Goal: Navigation & Orientation: Find specific page/section

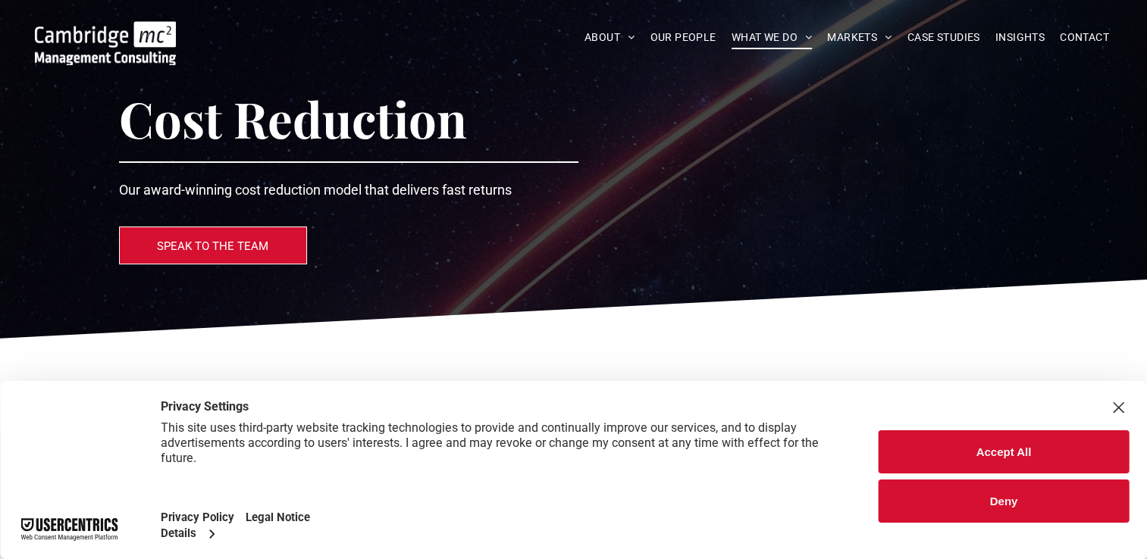
click at [1123, 407] on div "Close Layer" at bounding box center [1117, 407] width 21 height 21
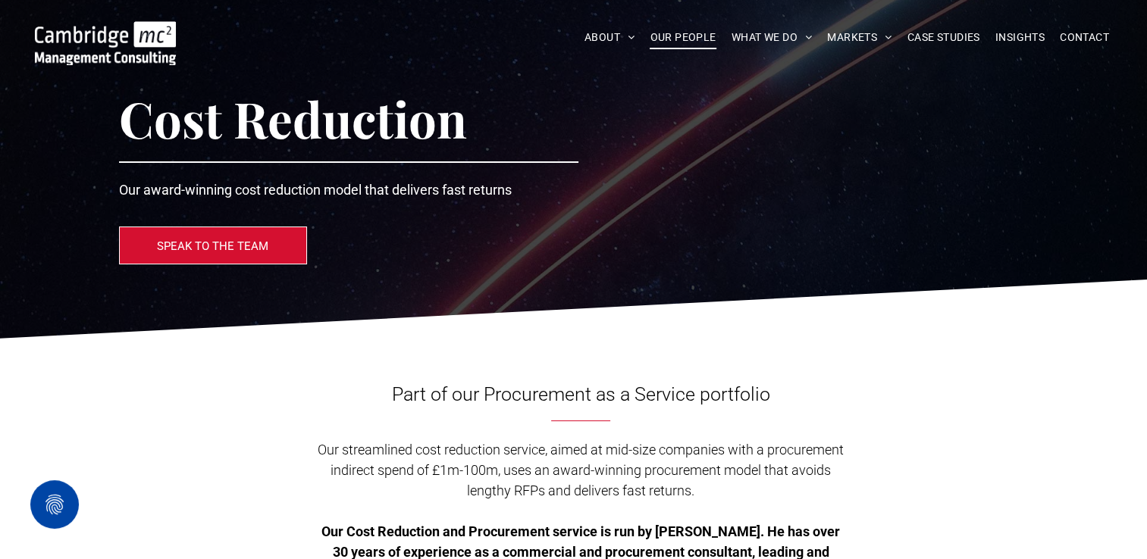
click at [700, 31] on span "OUR PEOPLE" at bounding box center [683, 37] width 66 height 23
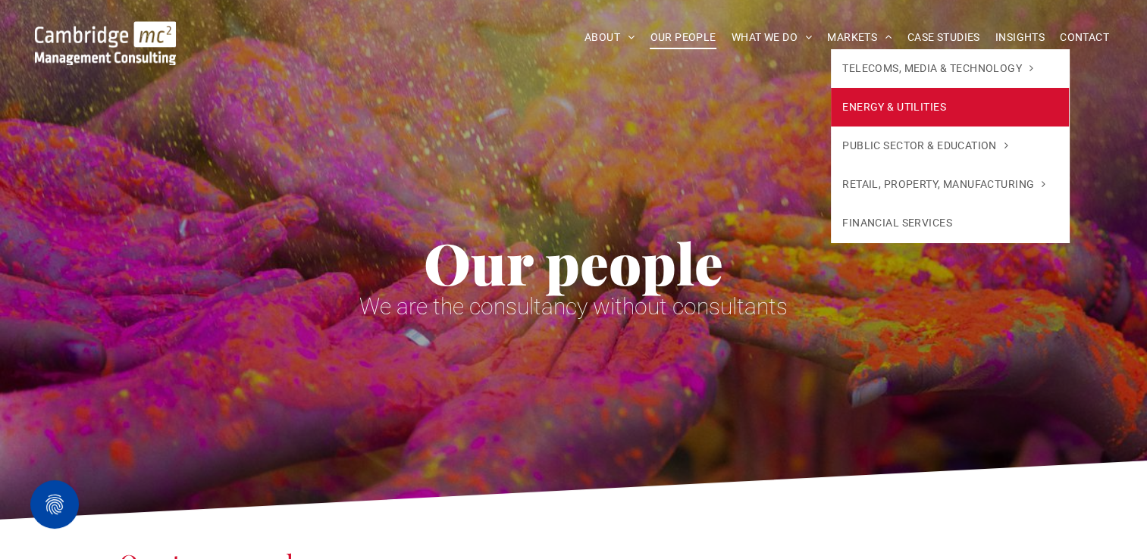
click at [873, 101] on span "ENERGY & UTILITIES" at bounding box center [894, 107] width 104 height 16
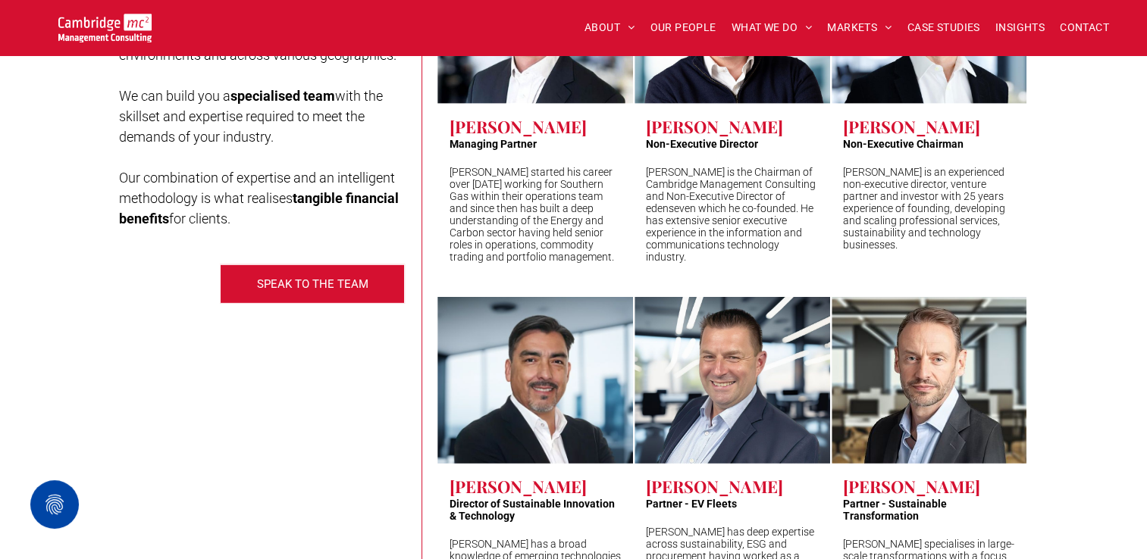
scroll to position [4651, 0]
